Goal: Information Seeking & Learning: Learn about a topic

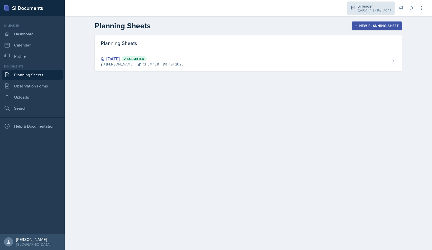
click at [367, 2] on div "Si leader CHEM 1211 / Fall 2025" at bounding box center [371, 8] width 47 height 13
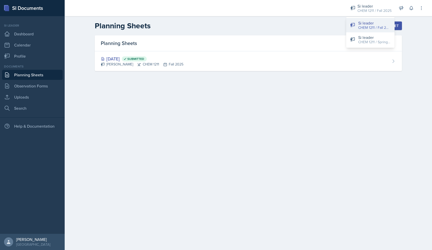
click at [375, 28] on div "CHEM 1211 / Fall 2025" at bounding box center [374, 27] width 32 height 5
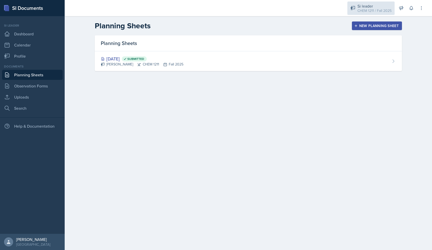
click at [375, 11] on div "CHEM 1211 / Fall 2025" at bounding box center [375, 10] width 34 height 5
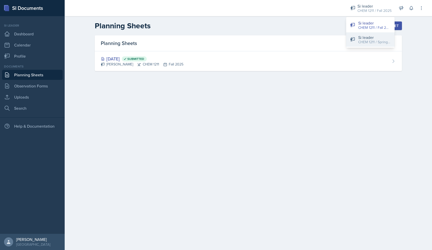
click at [373, 43] on div "CHEM 1211 / Spring 2025" at bounding box center [374, 41] width 32 height 5
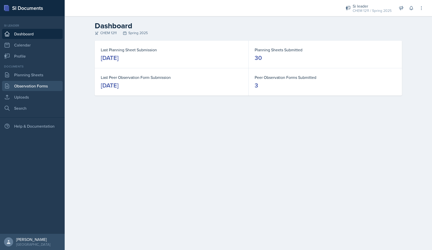
click at [50, 82] on link "Observation Forms" at bounding box center [32, 86] width 61 height 10
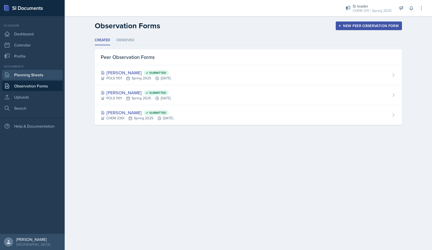
click at [40, 79] on link "Planning Sheets" at bounding box center [32, 75] width 61 height 10
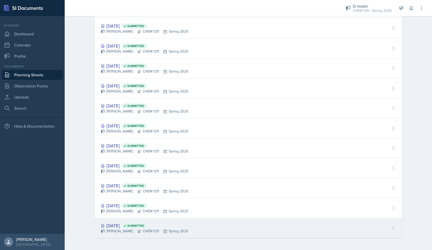
click at [141, 232] on div "[PERSON_NAME] CHEM 1211 Spring 2025" at bounding box center [144, 231] width 87 height 5
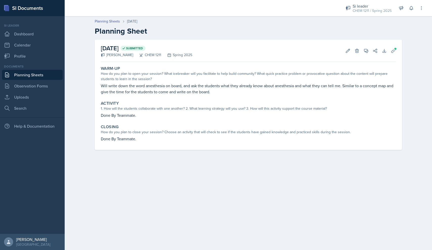
click at [53, 78] on link "Planning Sheets" at bounding box center [32, 75] width 61 height 10
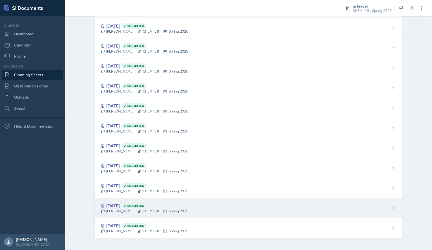
scroll to position [432, 0]
click at [127, 207] on icon at bounding box center [125, 206] width 4 height 4
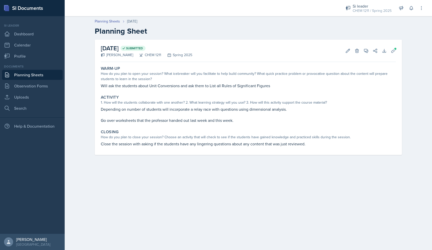
click at [177, 87] on p "Will ask the students about Unit Conversions and ask them to List all Rules of …" at bounding box center [248, 86] width 295 height 6
copy div "Will ask the students about Unit Conversions and ask them to List all Rules of …"
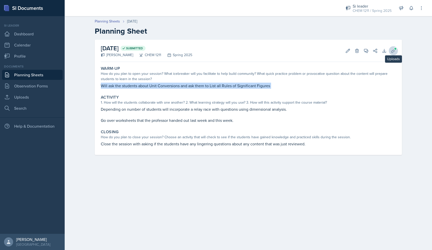
click at [393, 49] on icon at bounding box center [393, 50] width 5 height 5
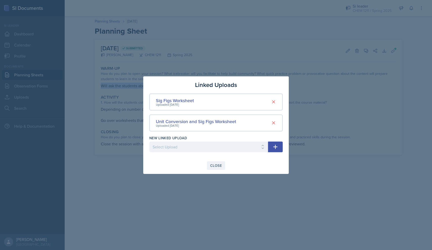
click at [218, 167] on div "Close" at bounding box center [216, 166] width 12 height 4
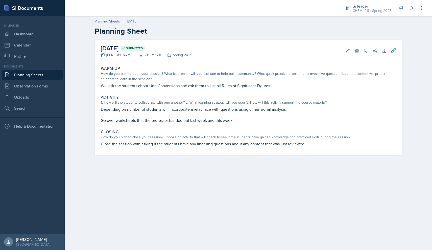
click at [232, 120] on p "Go over worksheets that the professor handed out last week and this week." at bounding box center [248, 120] width 295 height 6
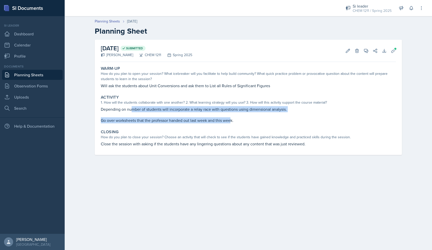
drag, startPoint x: 231, startPoint y: 123, endPoint x: 131, endPoint y: 107, distance: 101.5
click at [131, 107] on div "Depending on number of students will incorporate a relay race with questions us…" at bounding box center [248, 114] width 295 height 17
click at [131, 107] on p "Depending on number of students will incorporate a relay race with questions us…" at bounding box center [248, 109] width 295 height 6
drag, startPoint x: 101, startPoint y: 107, endPoint x: 238, endPoint y: 125, distance: 138.9
click at [238, 125] on div "Activity 1. How will the students collaborate with one another? 2. What learnin…" at bounding box center [248, 109] width 299 height 33
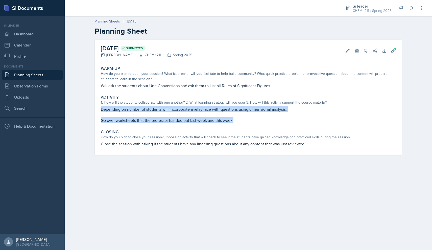
click at [238, 120] on p "Go over worksheets that the professor handed out last week and this week." at bounding box center [248, 120] width 295 height 6
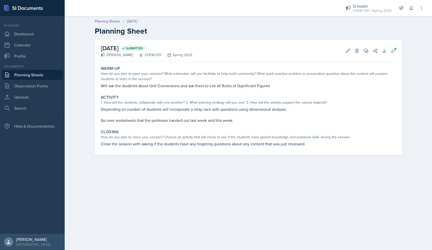
click at [231, 87] on p "Will ask the students about Unit Conversions and ask them to List all Rules of …" at bounding box center [248, 86] width 295 height 6
copy div "Will ask the students about Unit Conversions and ask them to List all Rules of …"
click at [300, 79] on div "How do you plan to open your session? What icebreaker will you facilitate to he…" at bounding box center [248, 76] width 295 height 11
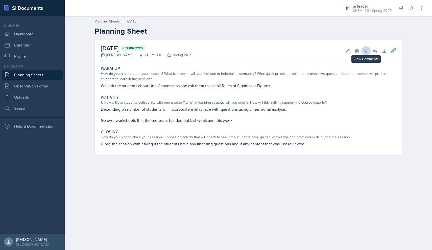
click at [365, 48] on icon at bounding box center [366, 50] width 5 height 5
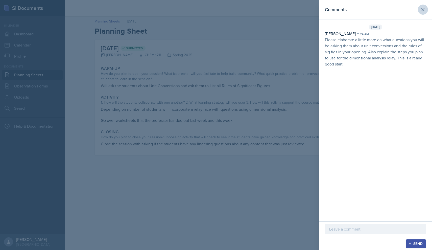
click at [426, 9] on icon at bounding box center [423, 10] width 6 height 6
